Goal: Task Accomplishment & Management: Use online tool/utility

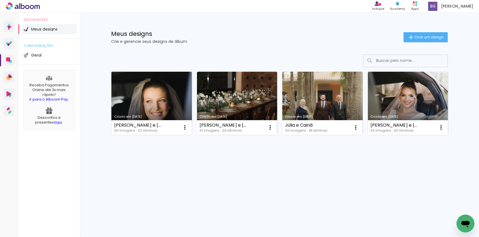
click at [159, 103] on link "Criado em [DATE]" at bounding box center [151, 103] width 81 height 63
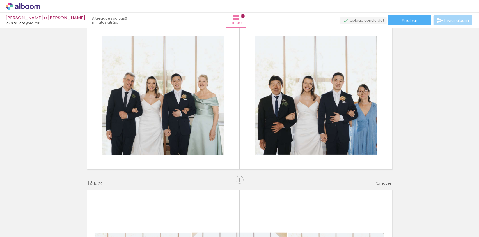
scroll to position [1761, 0]
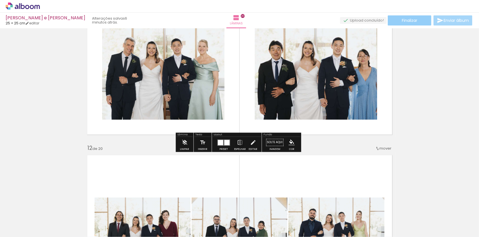
click at [410, 20] on span "Finalizar" at bounding box center [409, 21] width 15 height 4
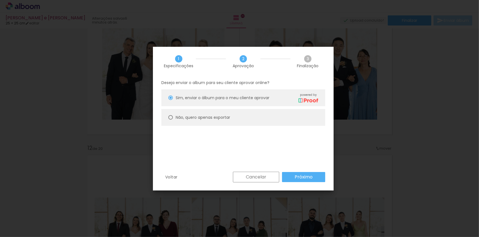
click at [0, 0] on slot "Próximo" at bounding box center [0, 0] width 0 height 0
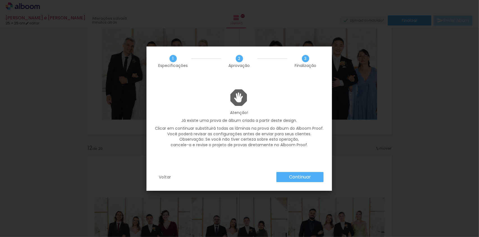
click at [0, 0] on paper-button "Continuar" at bounding box center [0, 0] width 0 height 0
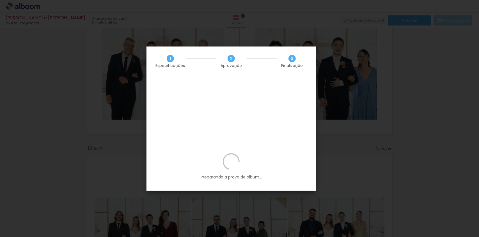
click at [28, 88] on iron-overlay-backdrop at bounding box center [239, 118] width 479 height 237
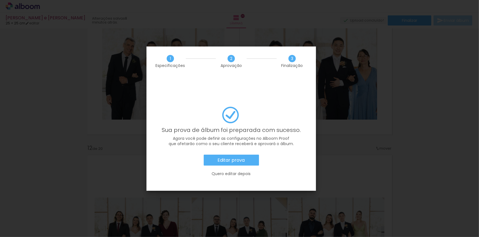
click at [296, 155] on link "Editar prova" at bounding box center [231, 160] width 153 height 11
click at [0, 0] on slot "Quero editar depois" at bounding box center [0, 0] width 0 height 0
